Goal: Task Accomplishment & Management: Use online tool/utility

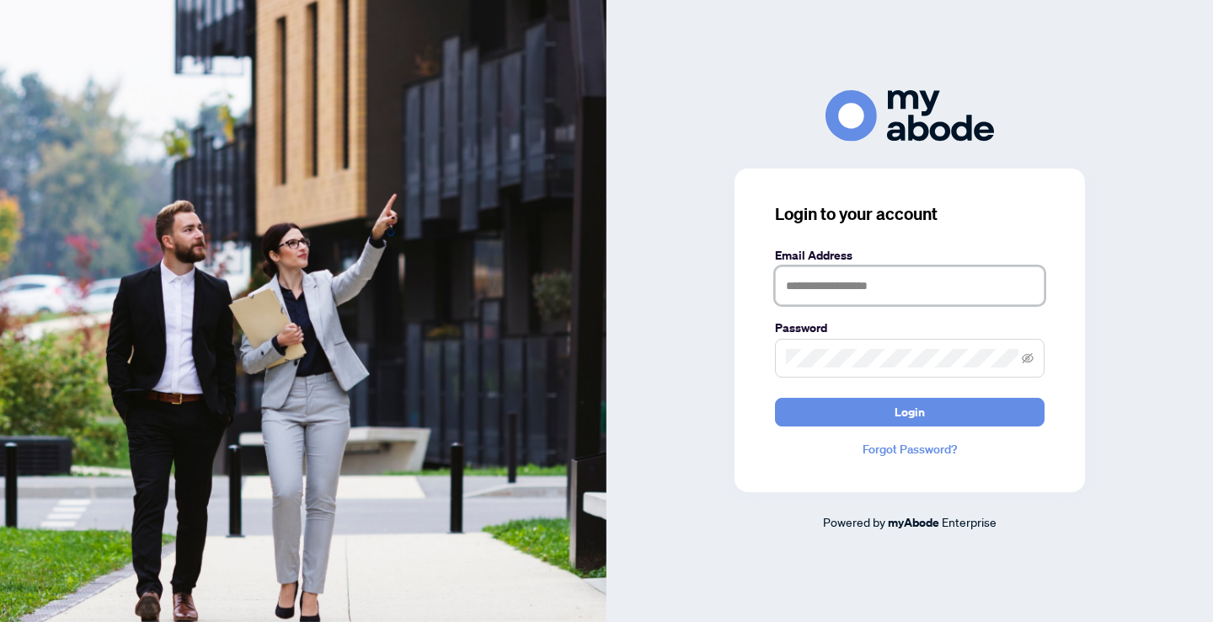
type input "**********"
click at [910, 411] on button "Login" at bounding box center [910, 412] width 270 height 29
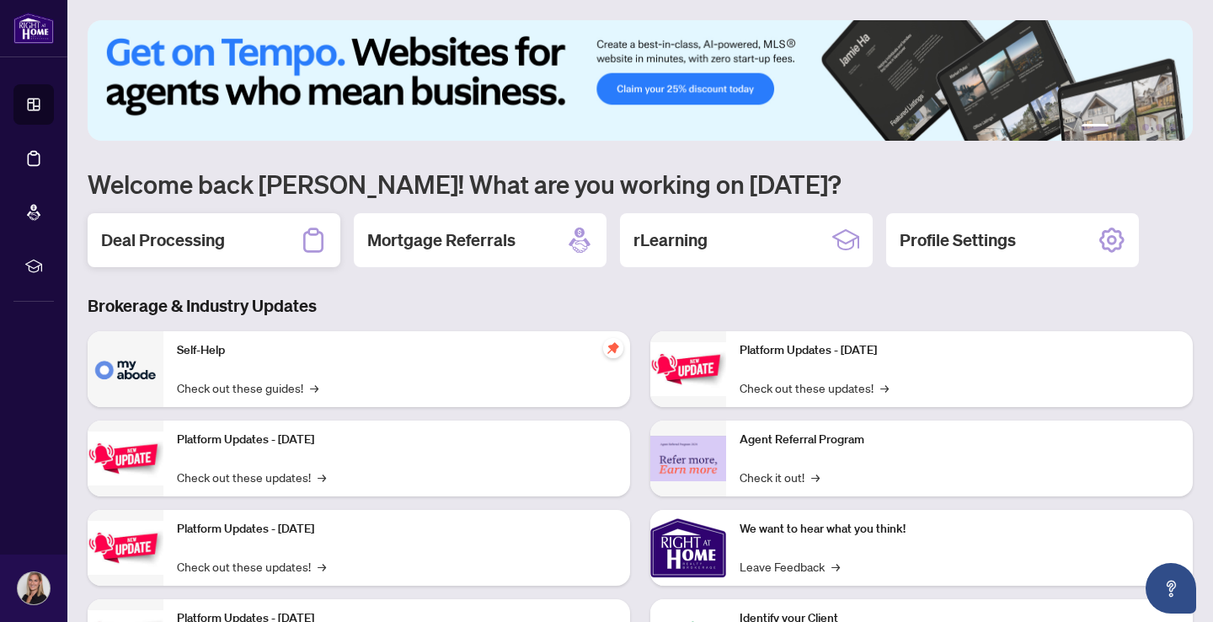
click at [168, 243] on h2 "Deal Processing" at bounding box center [163, 240] width 124 height 24
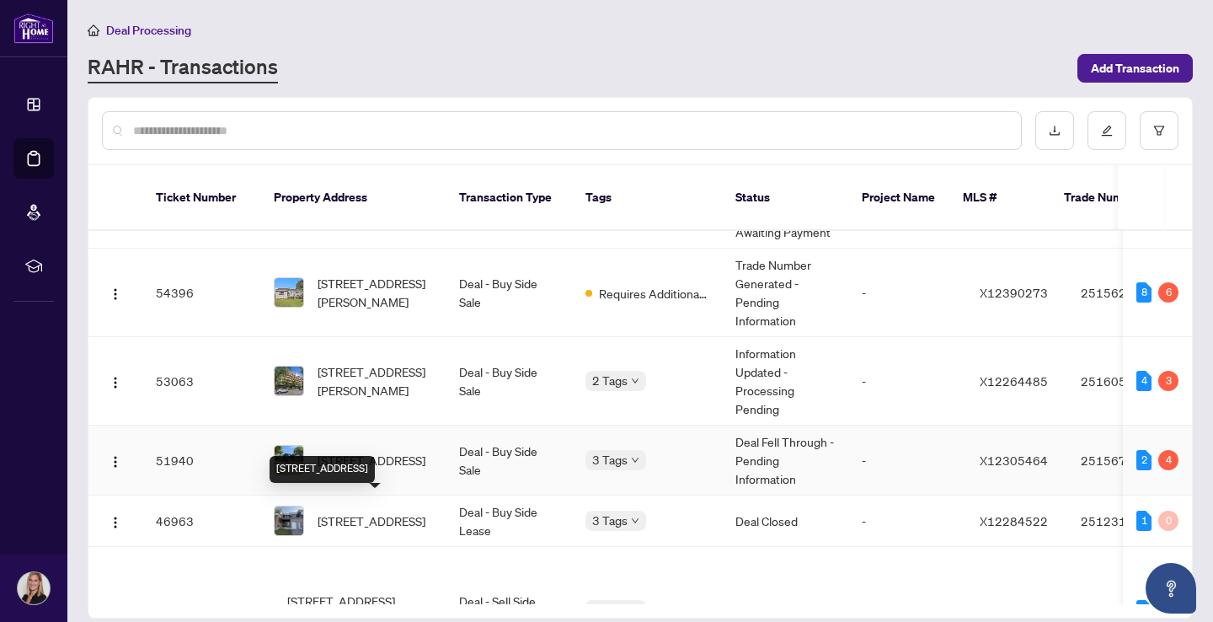
scroll to position [77, 0]
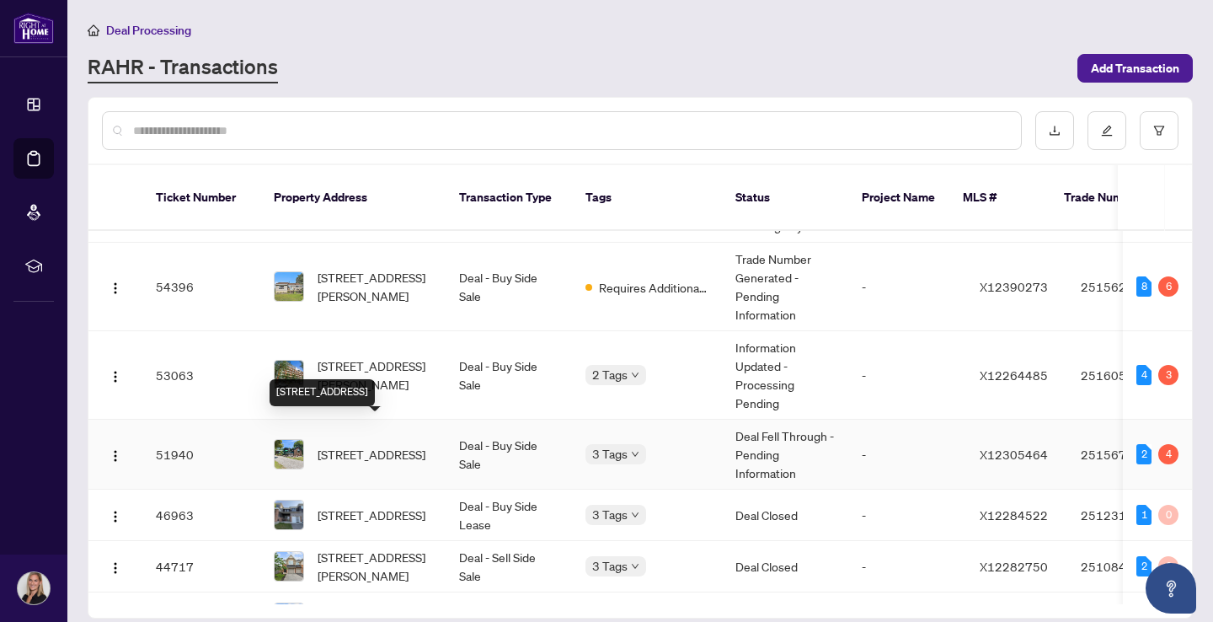
click at [384, 445] on span "[STREET_ADDRESS]" at bounding box center [372, 454] width 108 height 19
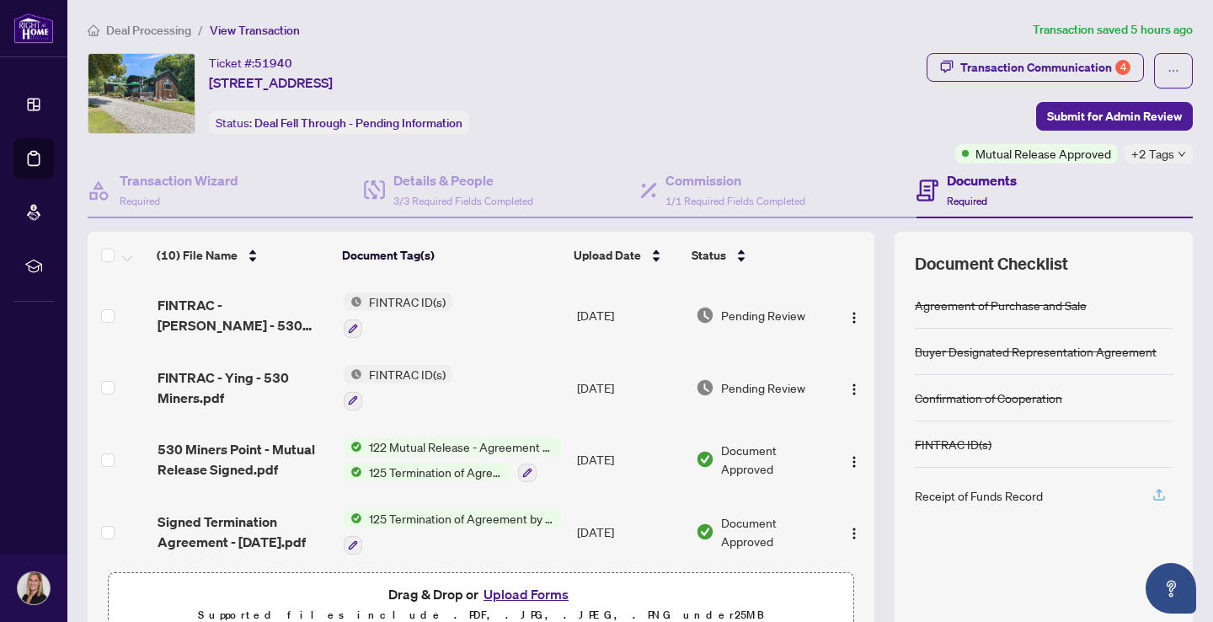
click at [1159, 489] on icon "button" at bounding box center [1159, 493] width 7 height 8
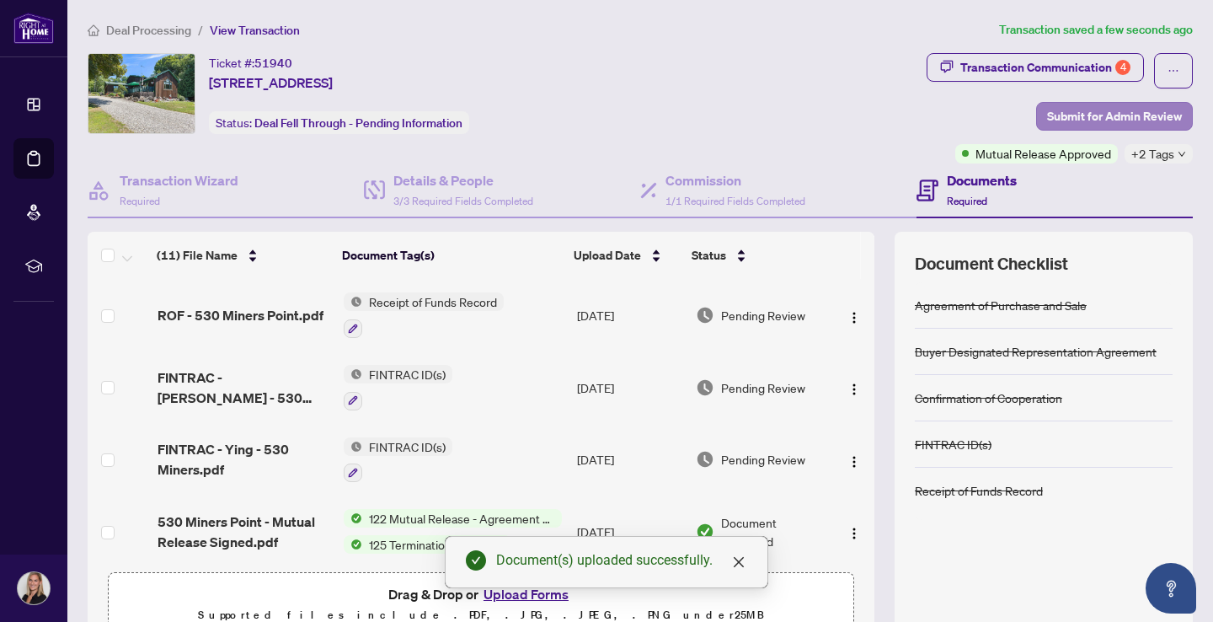
click at [1113, 115] on span "Submit for Admin Review" at bounding box center [1114, 116] width 135 height 27
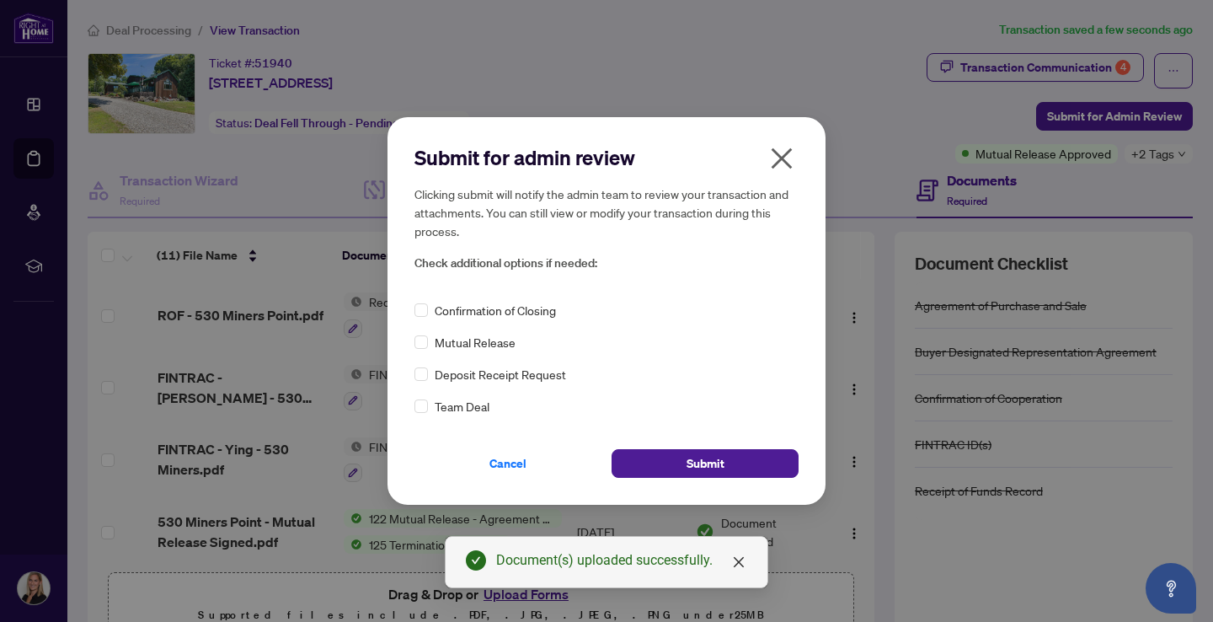
click at [778, 164] on icon "close" at bounding box center [782, 158] width 21 height 21
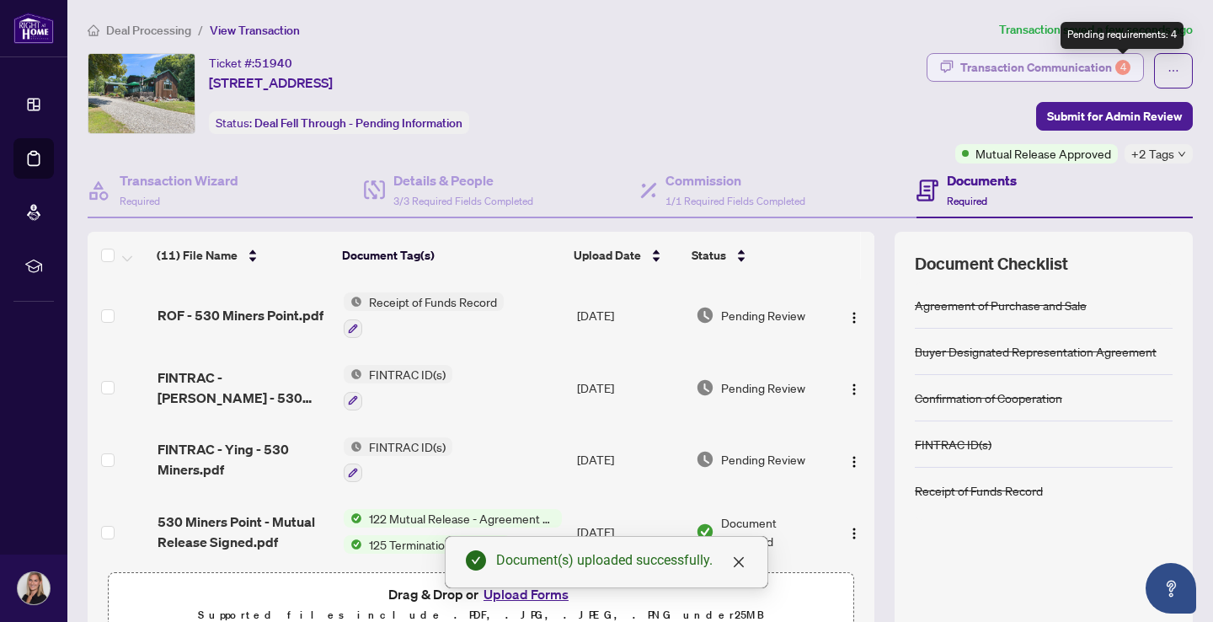
click at [1124, 75] on div "4" at bounding box center [1122, 67] width 15 height 15
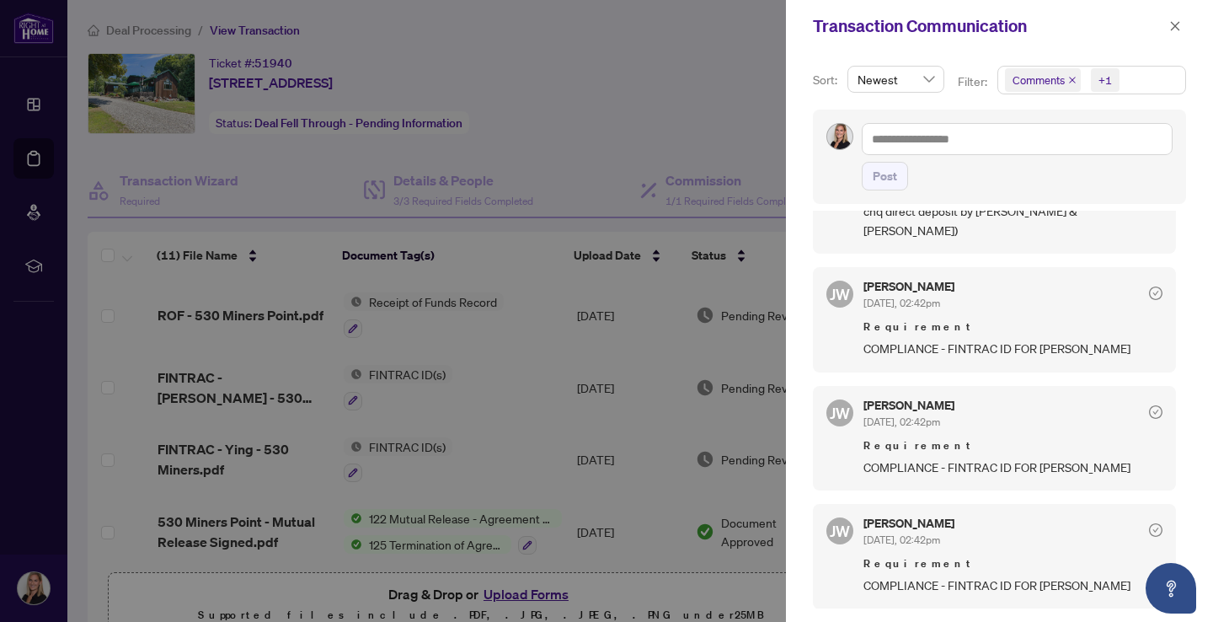
scroll to position [3, 0]
click at [1177, 30] on icon "close" at bounding box center [1175, 26] width 12 height 12
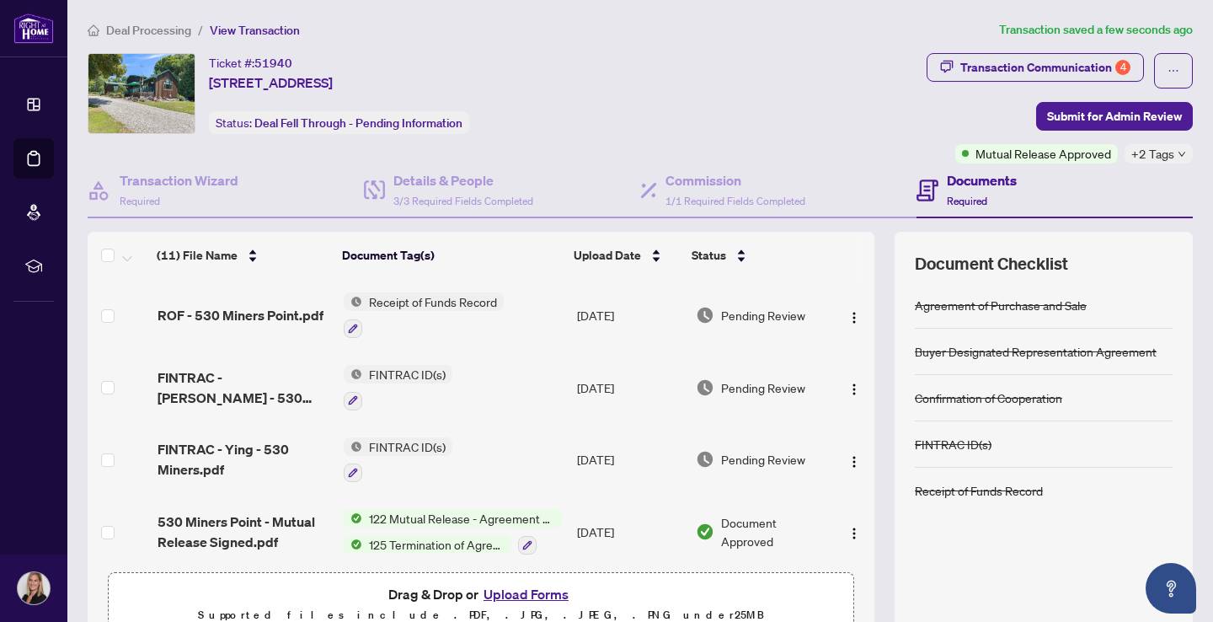
scroll to position [0, 0]
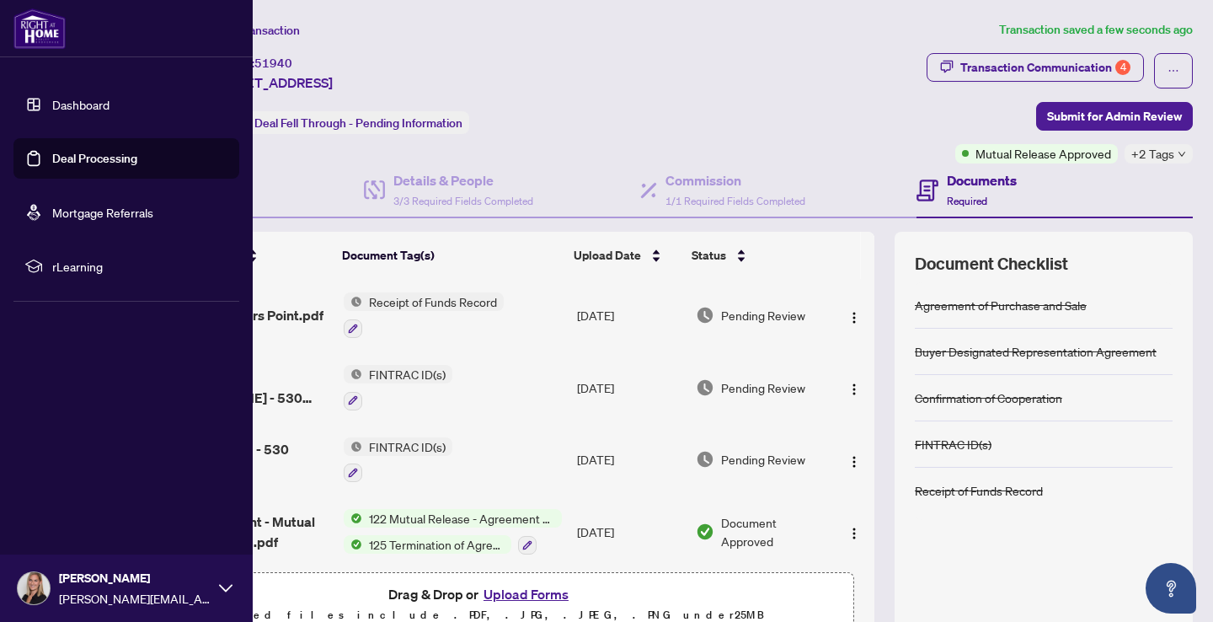
click at [52, 102] on link "Dashboard" at bounding box center [80, 104] width 57 height 15
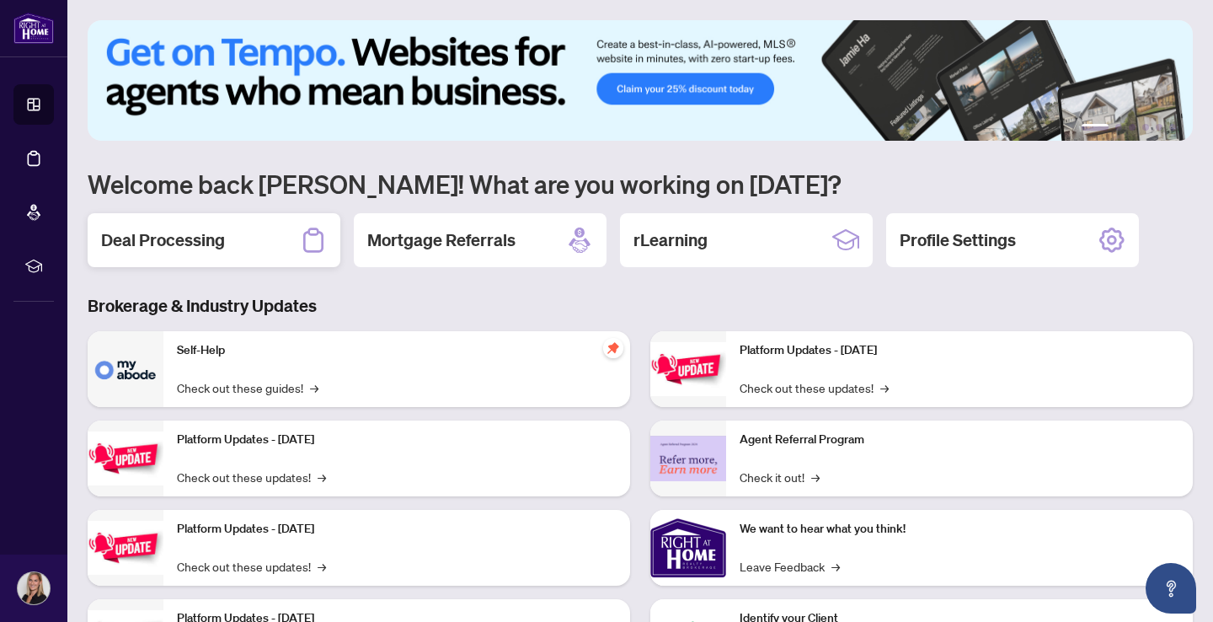
click at [209, 221] on div "Deal Processing" at bounding box center [214, 240] width 253 height 54
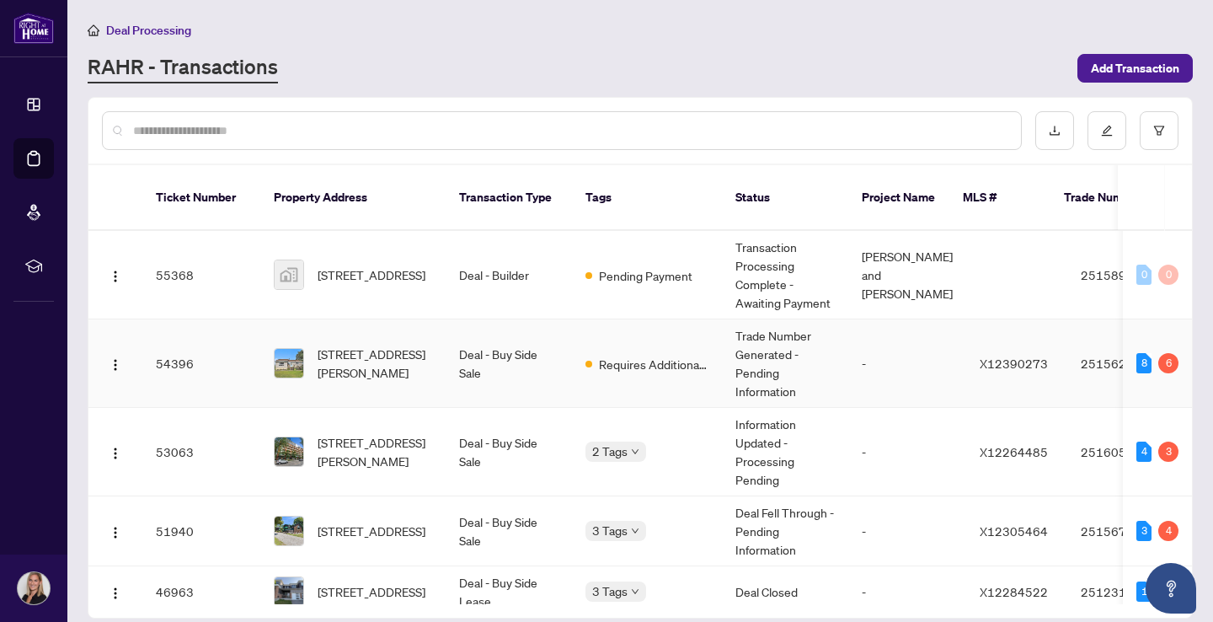
click at [359, 357] on span "[STREET_ADDRESS][PERSON_NAME]" at bounding box center [375, 363] width 115 height 37
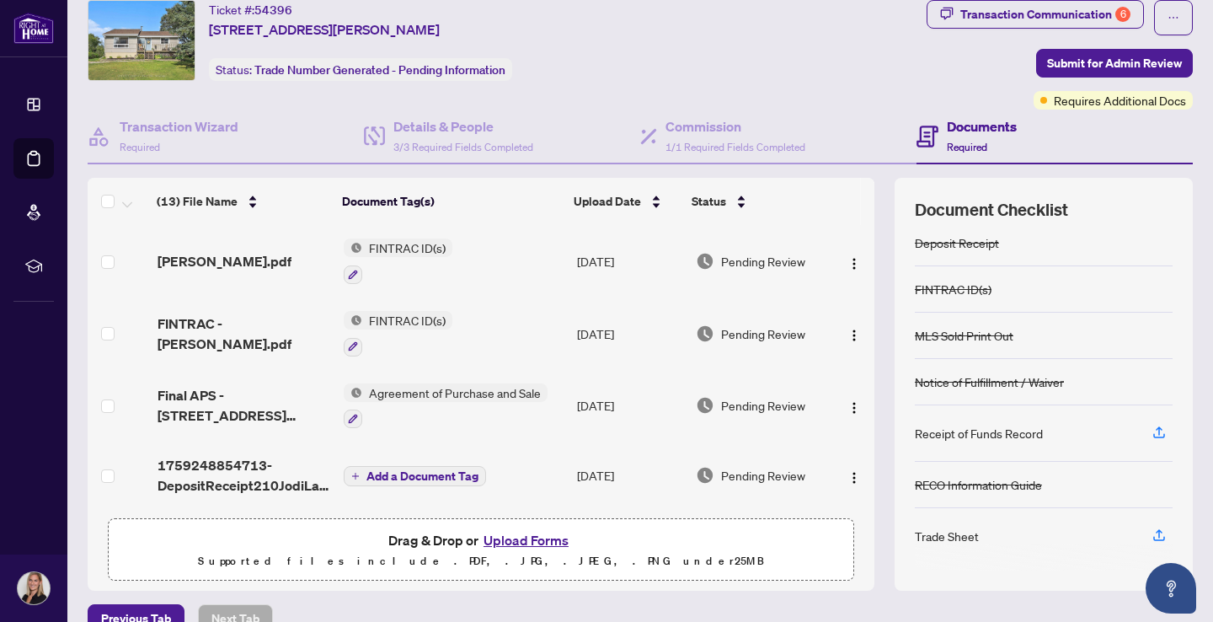
scroll to position [59, 0]
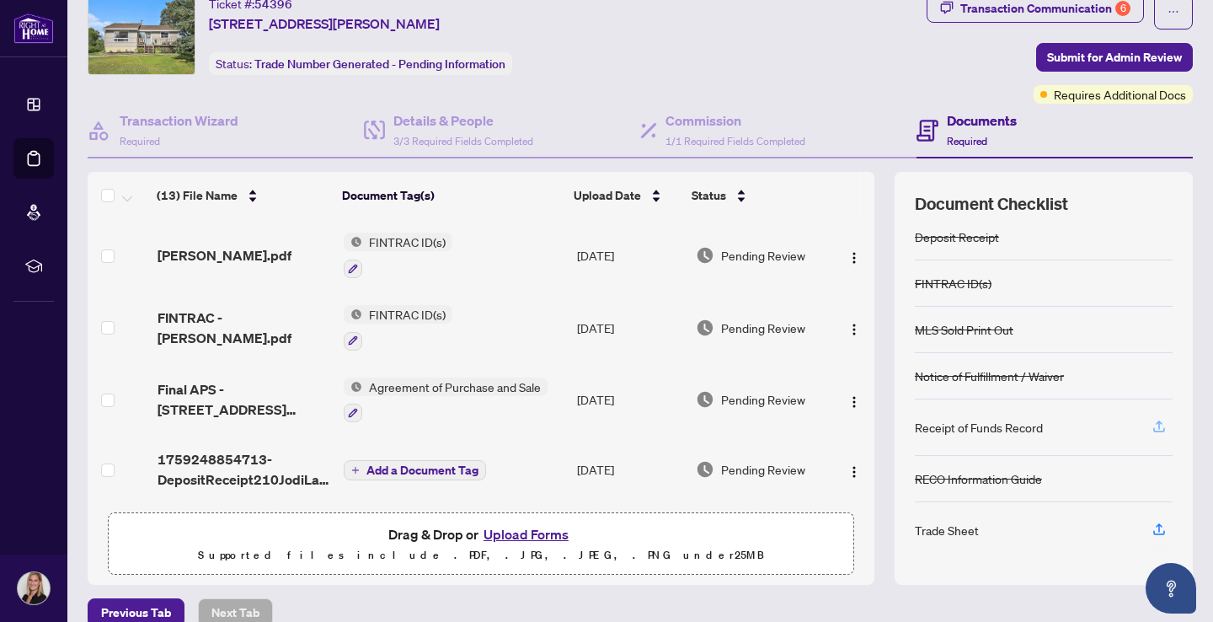
click at [1161, 426] on icon "button" at bounding box center [1159, 426] width 15 height 15
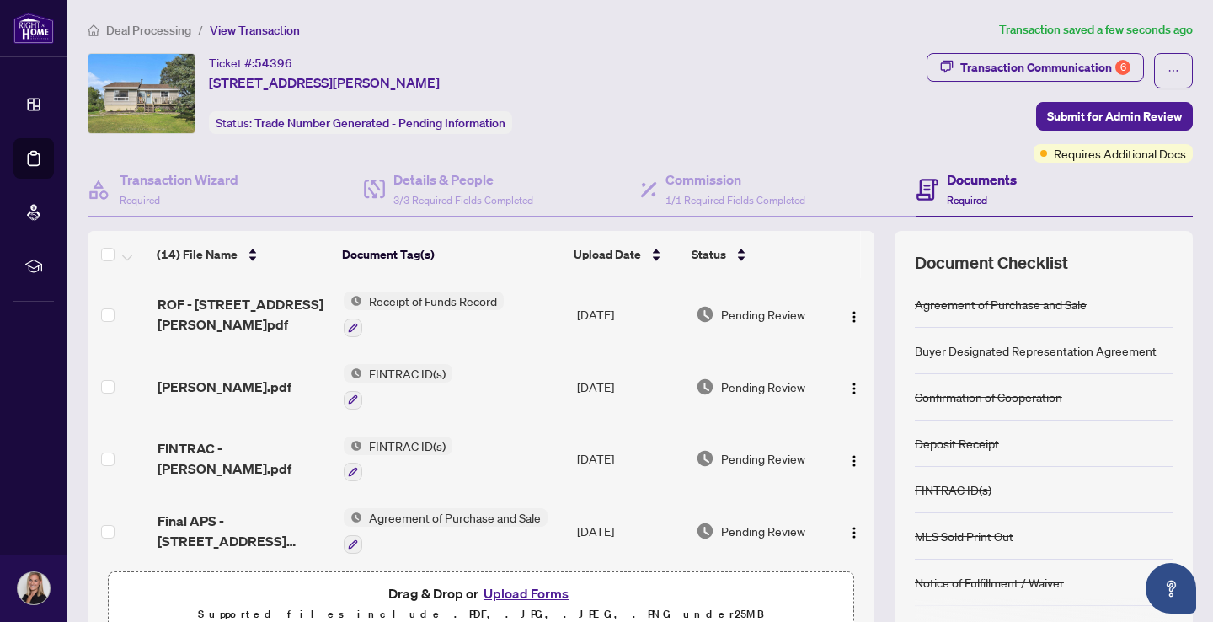
scroll to position [0, 0]
click at [159, 32] on span "Deal Processing" at bounding box center [148, 30] width 85 height 15
